Goal: Information Seeking & Learning: Find specific fact

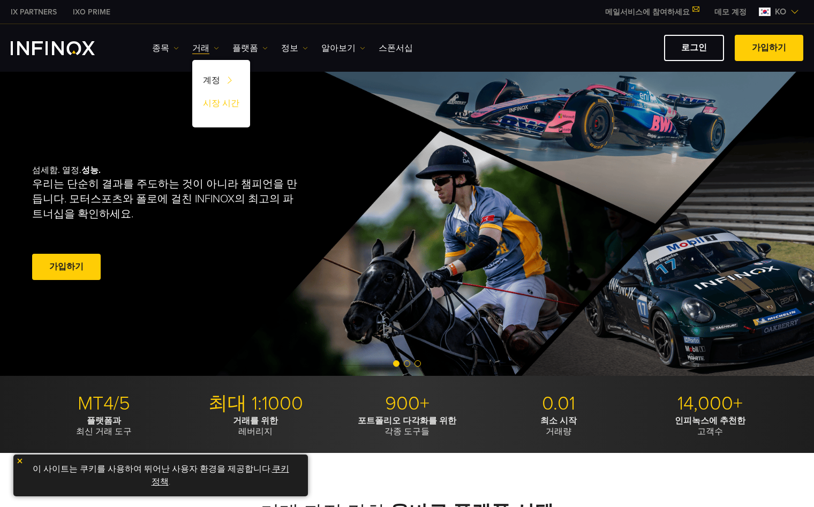
click at [229, 101] on link "시장 시간" at bounding box center [221, 105] width 58 height 23
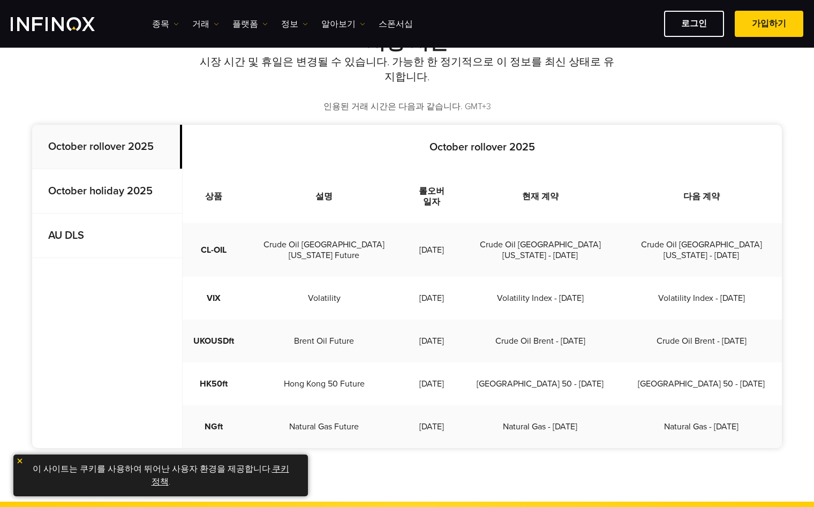
click at [96, 190] on strong "October holiday 2025" at bounding box center [100, 191] width 104 height 13
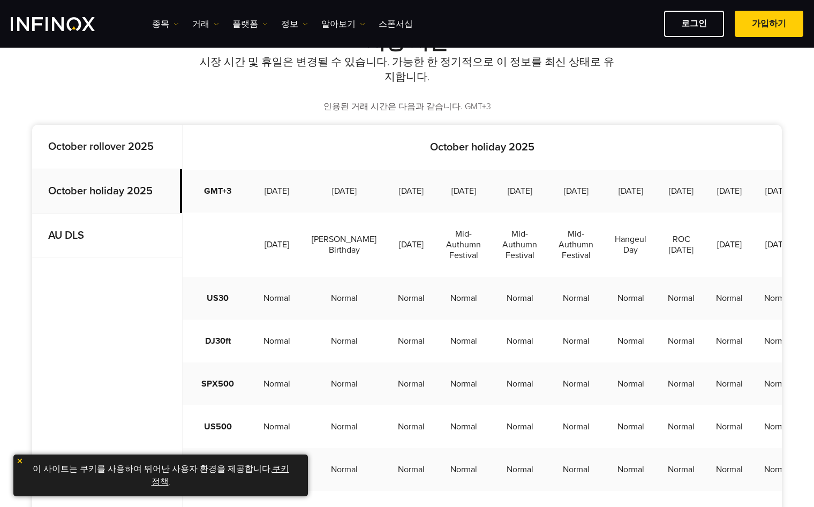
scroll to position [0, 265]
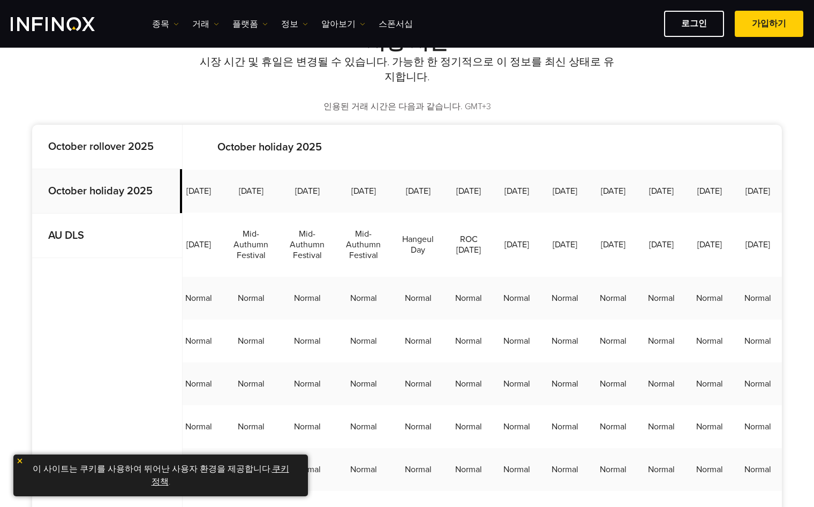
drag, startPoint x: 658, startPoint y: 206, endPoint x: 620, endPoint y: 223, distance: 41.7
click at [620, 213] on tr "GMT+3 [DATE] [DATE] [DATE] [DATE] [DATE] [DATE] [DATE] [DATE] [DATE] [DATE] [DA…" at bounding box center [376, 191] width 812 height 43
click at [637, 213] on td "[DATE]" at bounding box center [661, 191] width 48 height 43
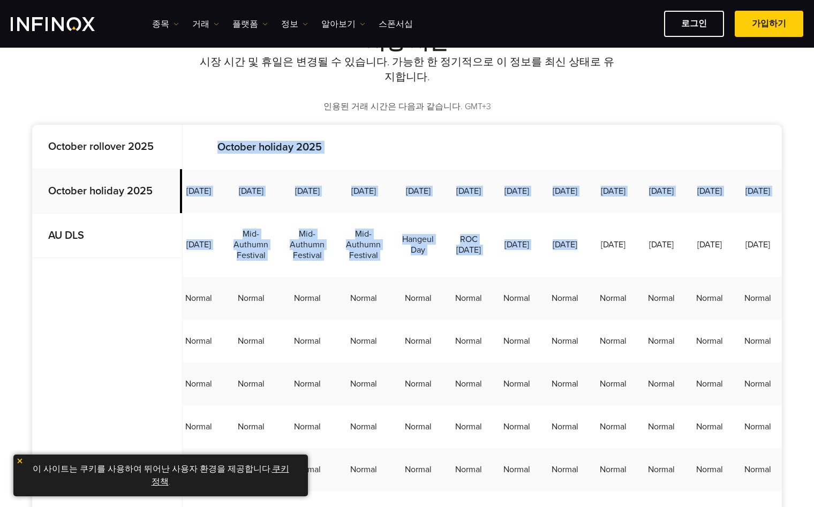
scroll to position [0, 0]
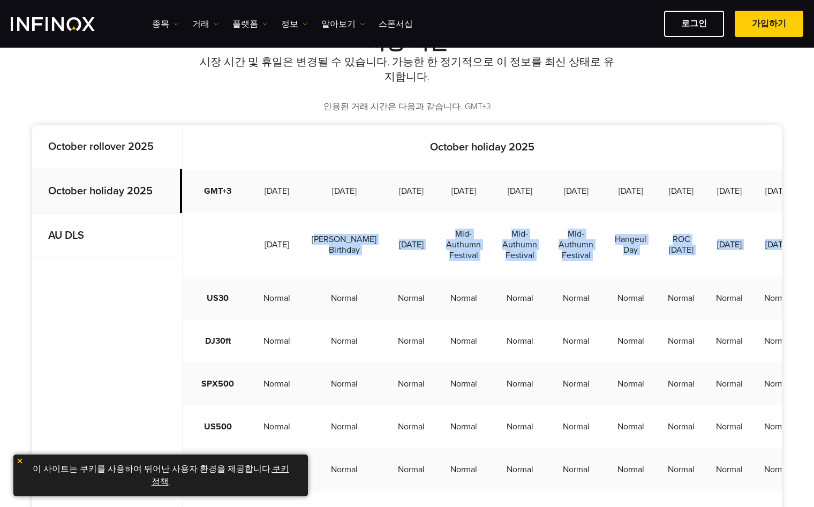
drag, startPoint x: 527, startPoint y: 232, endPoint x: 326, endPoint y: 252, distance: 202.3
click at [326, 252] on tr "[DATE][PERSON_NAME] Birthday [DATE] Mid-Authumn Festival Mid-Authumn Festival M…" at bounding box center [589, 245] width 812 height 64
click at [387, 245] on td "[DATE]" at bounding box center [411, 245] width 48 height 64
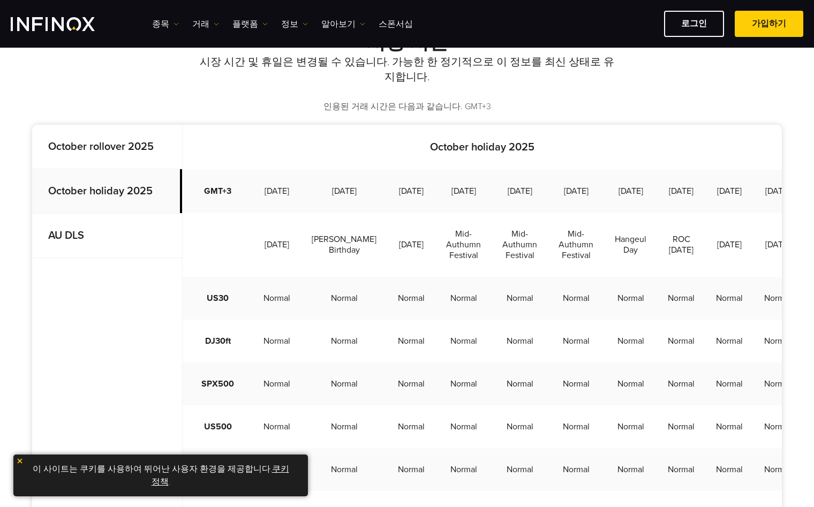
click at [394, 211] on td "[DATE]" at bounding box center [411, 191] width 48 height 43
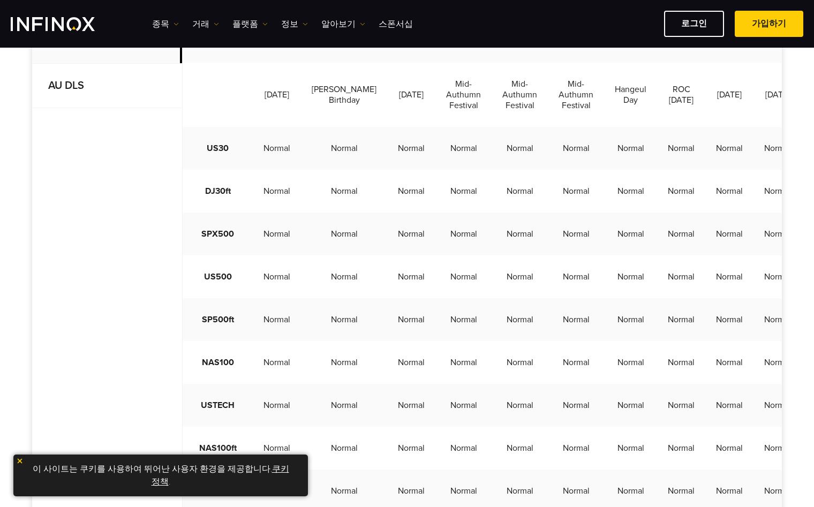
scroll to position [321, 0]
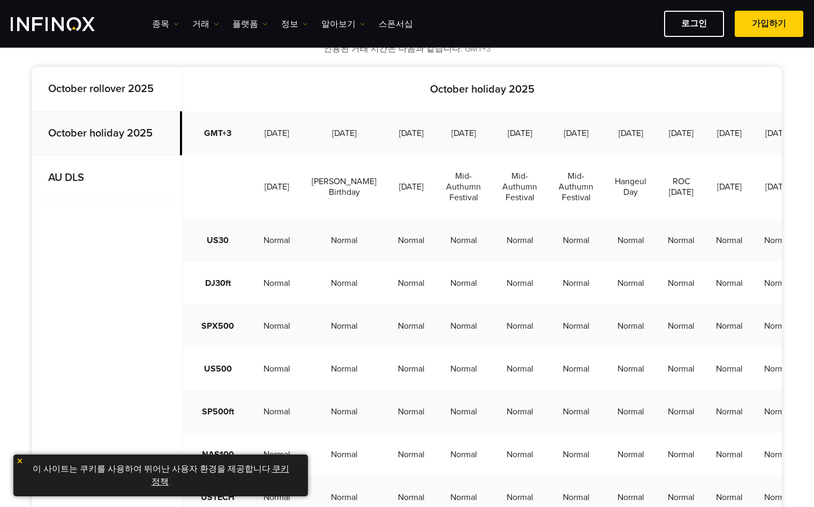
drag, startPoint x: 380, startPoint y: 195, endPoint x: 401, endPoint y: 217, distance: 30.3
click at [401, 217] on td "[DATE]" at bounding box center [411, 187] width 48 height 64
drag, startPoint x: 401, startPoint y: 223, endPoint x: 387, endPoint y: 200, distance: 26.7
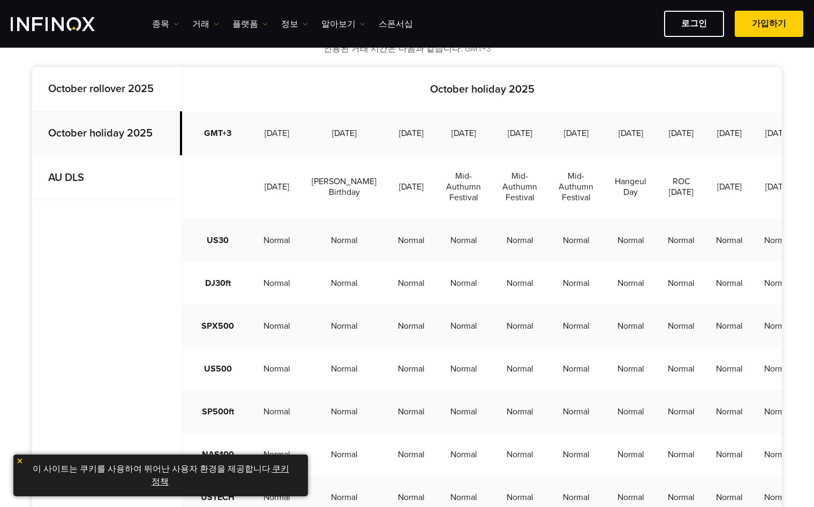
click at [387, 200] on td "[DATE]" at bounding box center [411, 187] width 48 height 64
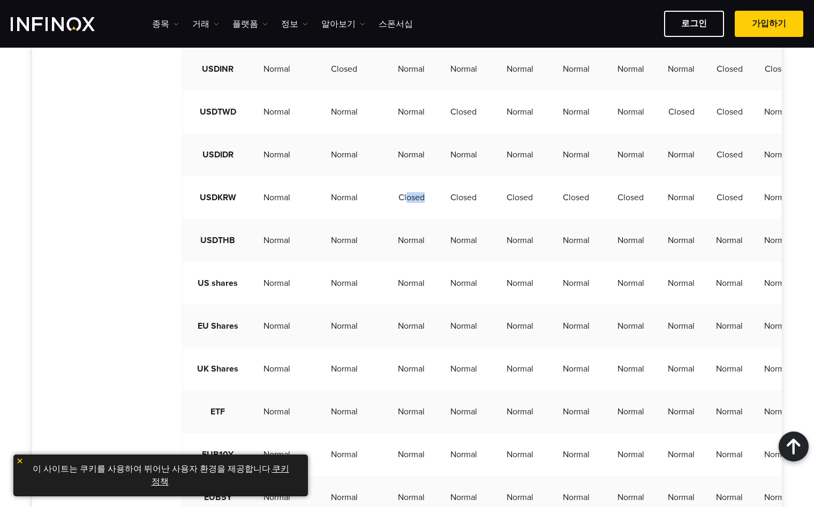
drag, startPoint x: 416, startPoint y: 224, endPoint x: 387, endPoint y: 223, distance: 29.5
click at [387, 219] on td "Closed" at bounding box center [411, 197] width 48 height 43
drag, startPoint x: 372, startPoint y: 219, endPoint x: 413, endPoint y: 221, distance: 41.3
click at [413, 219] on td "Closed" at bounding box center [411, 197] width 48 height 43
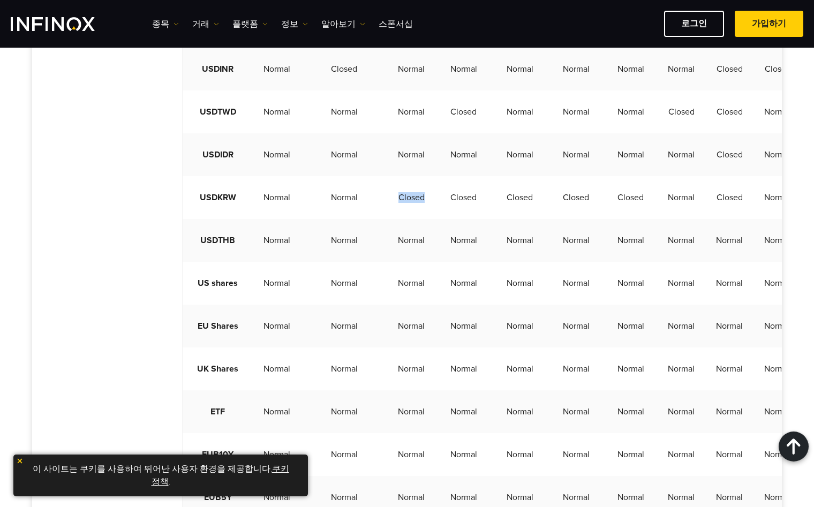
click at [413, 219] on td "Closed" at bounding box center [411, 197] width 48 height 43
drag, startPoint x: 406, startPoint y: 214, endPoint x: 365, endPoint y: 218, distance: 41.9
click at [387, 218] on td "Closed" at bounding box center [411, 197] width 48 height 43
drag, startPoint x: 408, startPoint y: 220, endPoint x: 373, endPoint y: 220, distance: 34.8
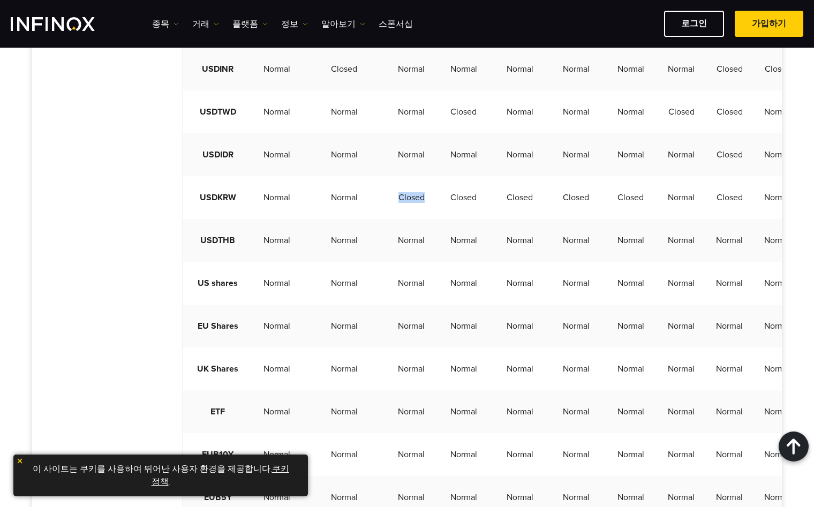
click at [387, 219] on td "Closed" at bounding box center [411, 197] width 48 height 43
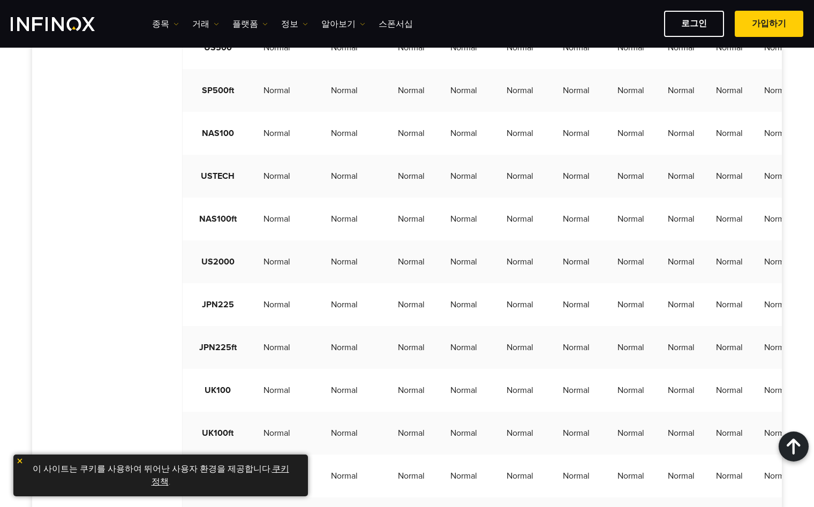
click at [606, 369] on td "Normal" at bounding box center [630, 347] width 53 height 43
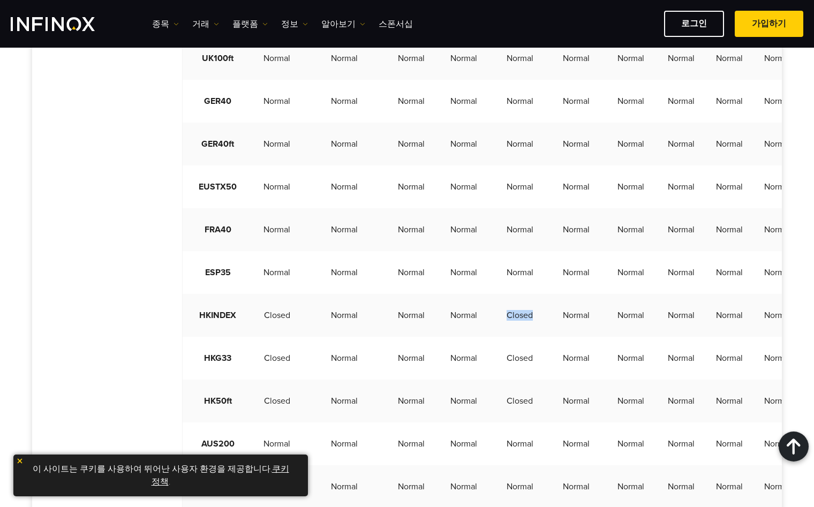
drag, startPoint x: 512, startPoint y: 337, endPoint x: 523, endPoint y: 337, distance: 10.7
click at [523, 337] on td "Closed" at bounding box center [520, 315] width 56 height 43
click at [521, 333] on td "Closed" at bounding box center [520, 315] width 56 height 43
drag, startPoint x: 522, startPoint y: 338, endPoint x: 483, endPoint y: 336, distance: 38.6
click at [492, 336] on td "Closed" at bounding box center [520, 315] width 56 height 43
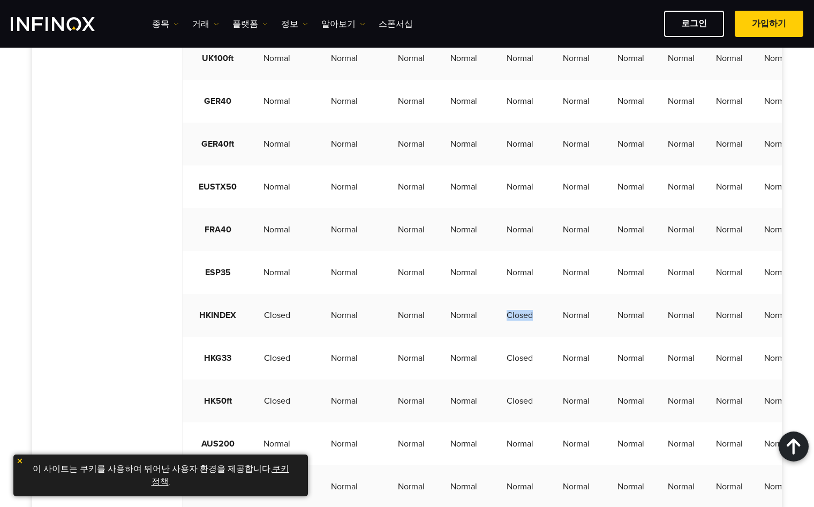
click at [492, 336] on td "Closed" at bounding box center [520, 315] width 56 height 43
drag, startPoint x: 494, startPoint y: 338, endPoint x: 532, endPoint y: 341, distance: 37.6
click at [532, 337] on td "Closed" at bounding box center [520, 315] width 56 height 43
drag, startPoint x: 515, startPoint y: 339, endPoint x: 492, endPoint y: 337, distance: 23.6
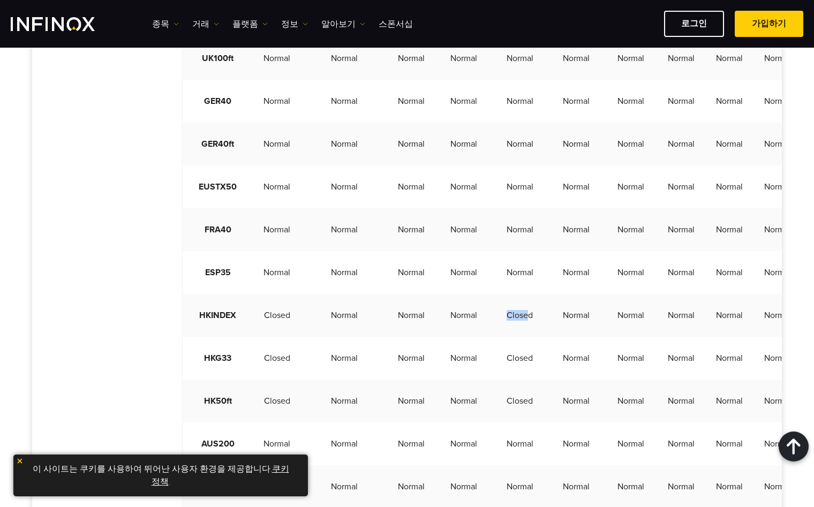
click at [492, 337] on td "Closed" at bounding box center [520, 315] width 56 height 43
click at [504, 337] on td "Closed" at bounding box center [520, 315] width 56 height 43
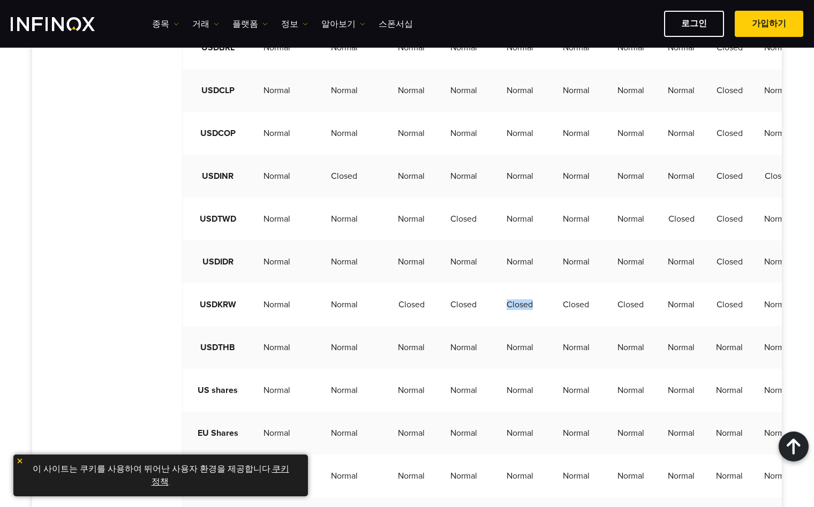
drag, startPoint x: 522, startPoint y: 333, endPoint x: 483, endPoint y: 333, distance: 39.6
click at [492, 326] on td "Closed" at bounding box center [520, 304] width 56 height 43
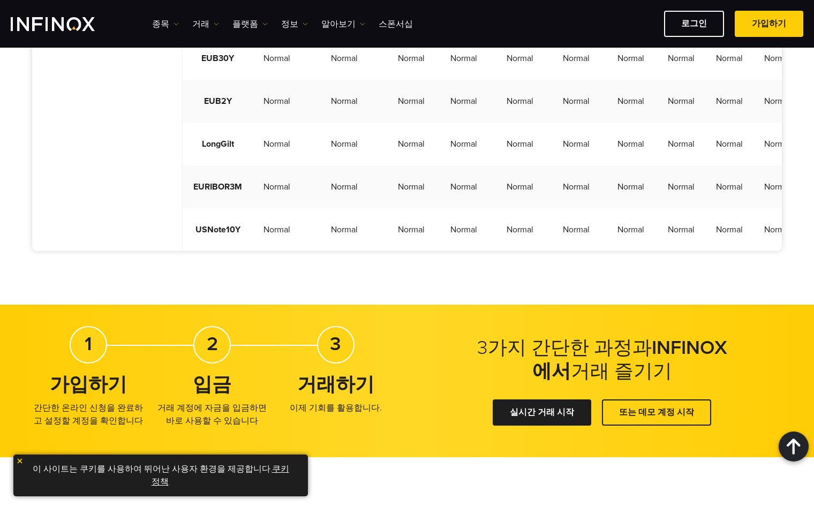
click at [20, 460] on img at bounding box center [19, 460] width 7 height 7
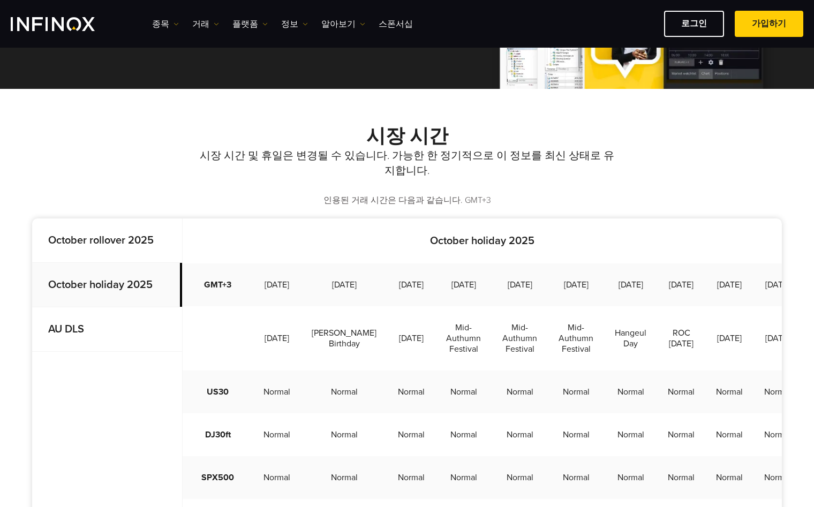
scroll to position [268, 0]
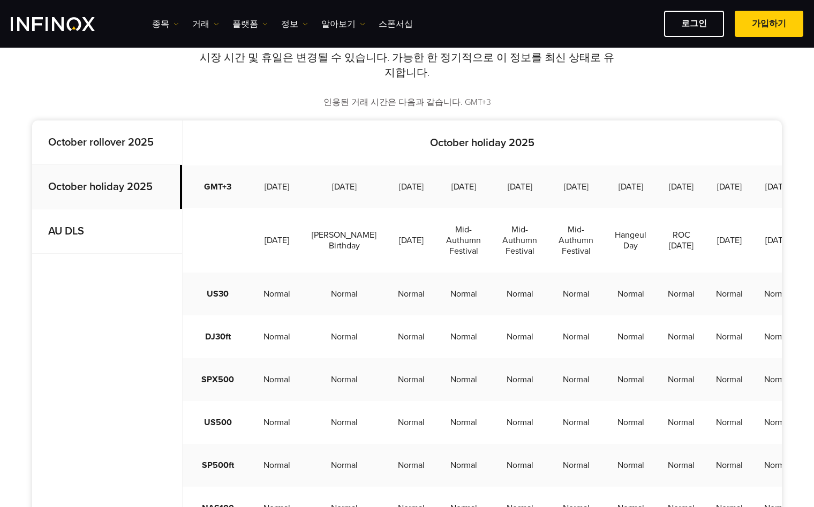
click at [557, 145] on p "October holiday 2025" at bounding box center [482, 143] width 599 height 13
drag, startPoint x: 521, startPoint y: 276, endPoint x: 487, endPoint y: 253, distance: 41.0
click at [492, 253] on td "Mid-Authumn Festival" at bounding box center [520, 240] width 56 height 64
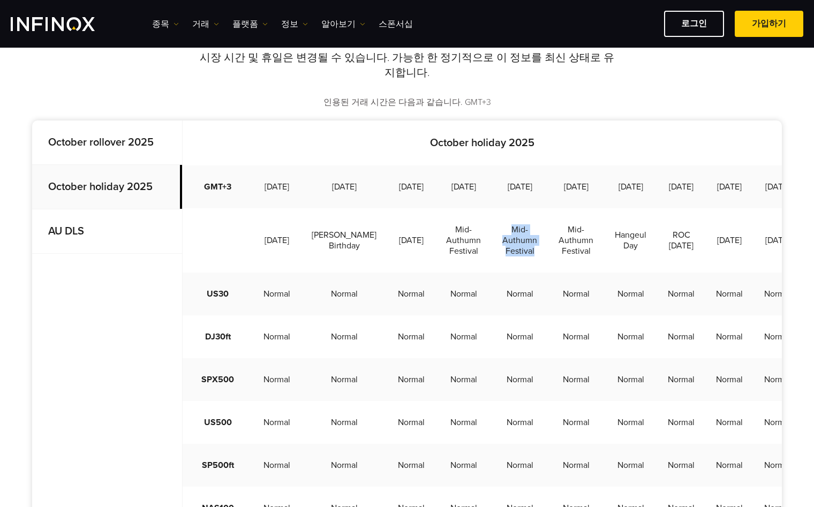
drag, startPoint x: 485, startPoint y: 246, endPoint x: 524, endPoint y: 281, distance: 51.6
click at [524, 273] on td "Mid-Authumn Festival" at bounding box center [520, 240] width 56 height 64
drag, startPoint x: 533, startPoint y: 278, endPoint x: 497, endPoint y: 257, distance: 41.1
click at [497, 257] on tr "[DATE][PERSON_NAME] Birthday [DATE] Mid-Authumn Festival Mid-Authumn Festival M…" at bounding box center [589, 240] width 812 height 64
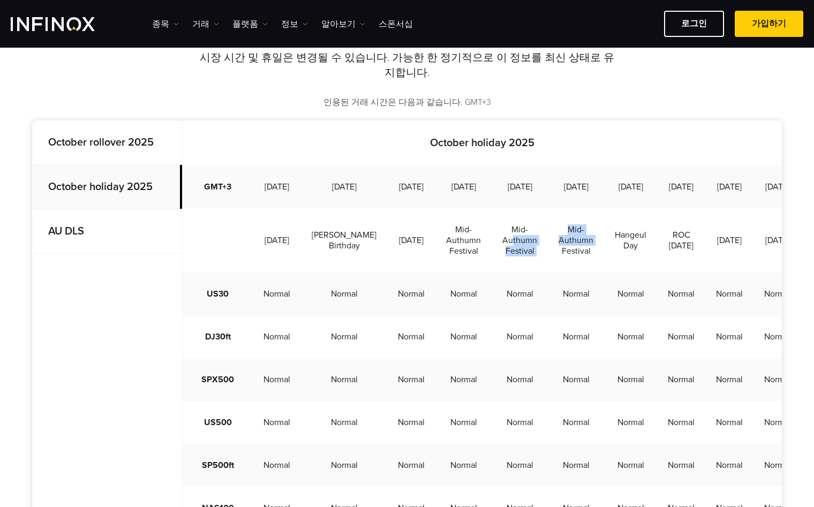
click at [497, 257] on td "Mid-Authumn Festival" at bounding box center [520, 240] width 56 height 64
drag, startPoint x: 491, startPoint y: 246, endPoint x: 519, endPoint y: 276, distance: 41.7
click at [519, 273] on td "Mid-Authumn Festival" at bounding box center [520, 240] width 56 height 64
click at [525, 273] on td "Mid-Authumn Festival" at bounding box center [520, 240] width 56 height 64
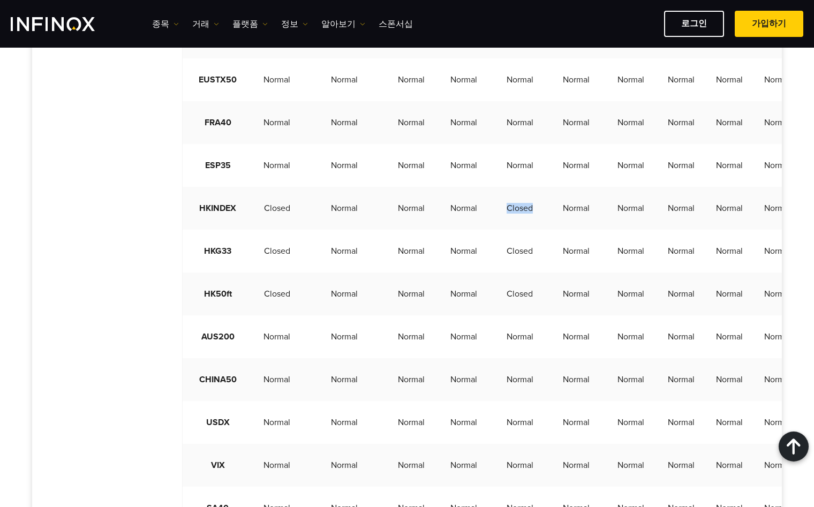
drag, startPoint x: 519, startPoint y: 226, endPoint x: 477, endPoint y: 226, distance: 42.3
click at [477, 226] on tr "HKINDEX Closed Normal Normal Normal Closed Normal Normal Normal Normal Normal N…" at bounding box center [589, 208] width 812 height 43
click at [496, 269] on td "Closed" at bounding box center [520, 251] width 56 height 43
drag, startPoint x: 494, startPoint y: 273, endPoint x: 516, endPoint y: 276, distance: 22.8
click at [516, 273] on td "Closed" at bounding box center [520, 251] width 56 height 43
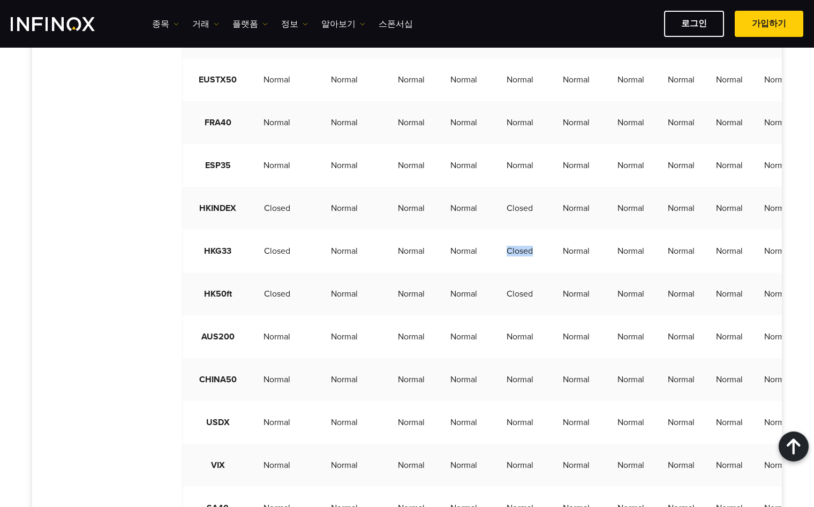
click at [516, 273] on td "Closed" at bounding box center [520, 251] width 56 height 43
drag, startPoint x: 518, startPoint y: 311, endPoint x: 493, endPoint y: 313, distance: 24.7
click at [493, 313] on td "Closed" at bounding box center [520, 294] width 56 height 43
drag, startPoint x: 489, startPoint y: 345, endPoint x: 514, endPoint y: 350, distance: 25.7
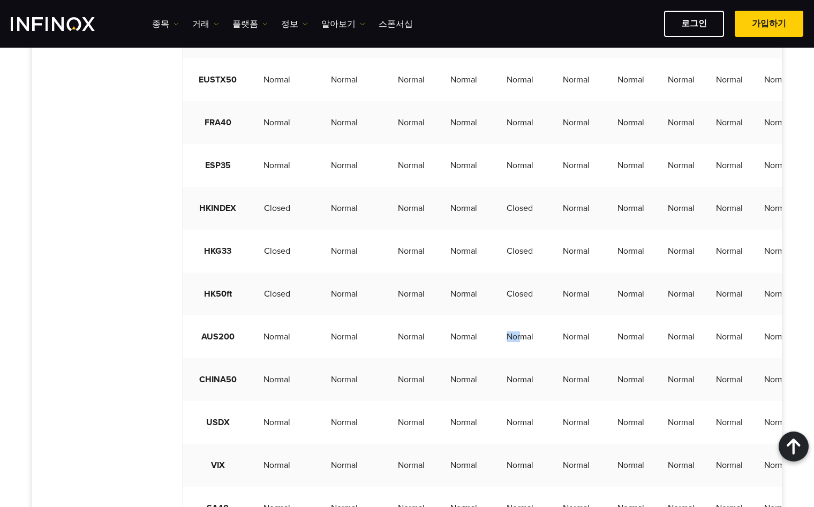
click at [514, 350] on td "Normal" at bounding box center [520, 336] width 56 height 43
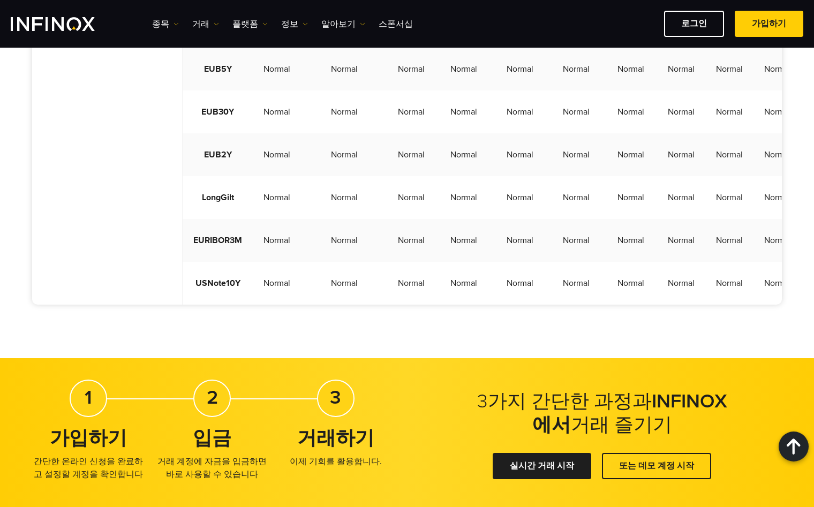
click at [507, 305] on td "Normal" at bounding box center [520, 283] width 56 height 43
drag, startPoint x: 519, startPoint y: 303, endPoint x: 490, endPoint y: 303, distance: 29.5
click at [492, 303] on td "Normal" at bounding box center [520, 283] width 56 height 43
drag, startPoint x: 491, startPoint y: 306, endPoint x: 521, endPoint y: 305, distance: 29.5
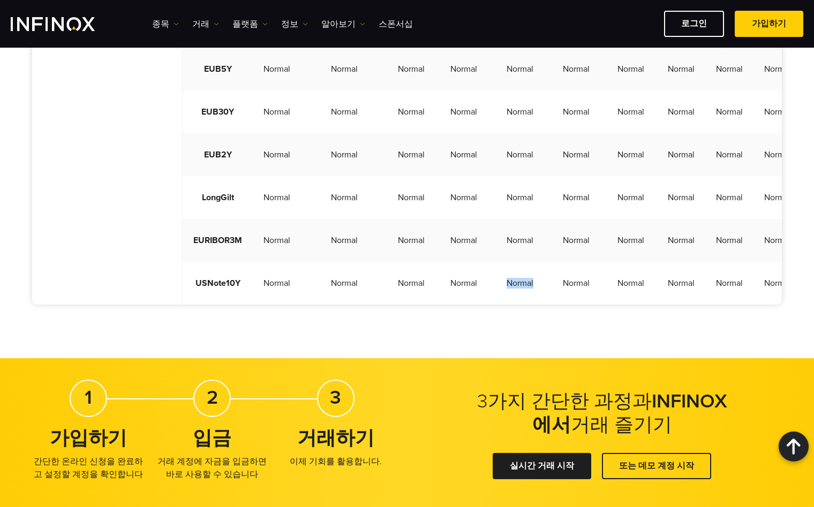
click at [519, 305] on td "Normal" at bounding box center [520, 283] width 56 height 43
click at [521, 305] on td "Normal" at bounding box center [520, 283] width 56 height 43
drag, startPoint x: 525, startPoint y: 305, endPoint x: 488, endPoint y: 304, distance: 37.0
click at [492, 304] on td "Normal" at bounding box center [520, 283] width 56 height 43
